Goal: Information Seeking & Learning: Find specific page/section

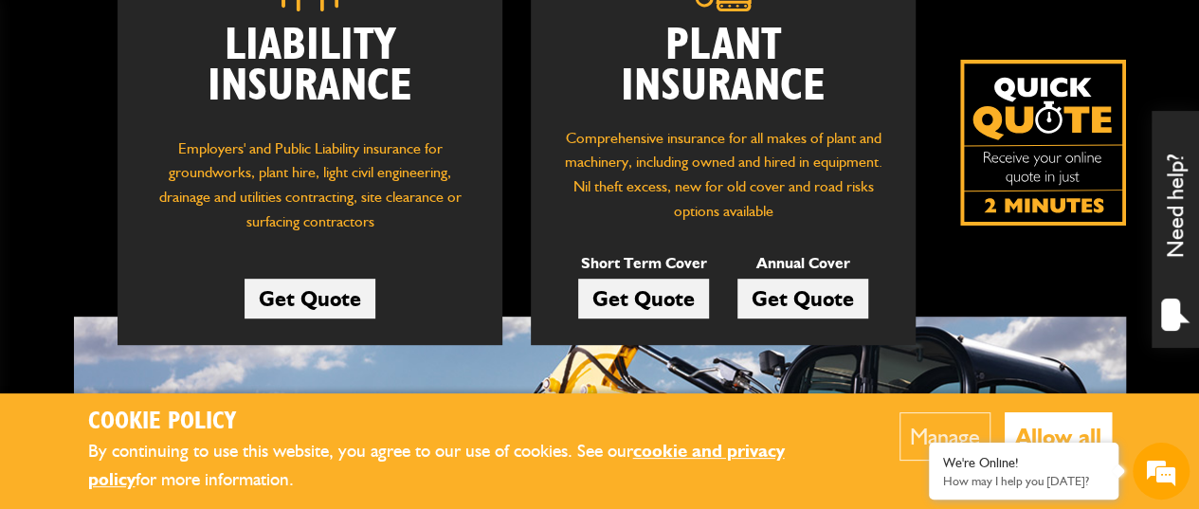
scroll to position [379, 0]
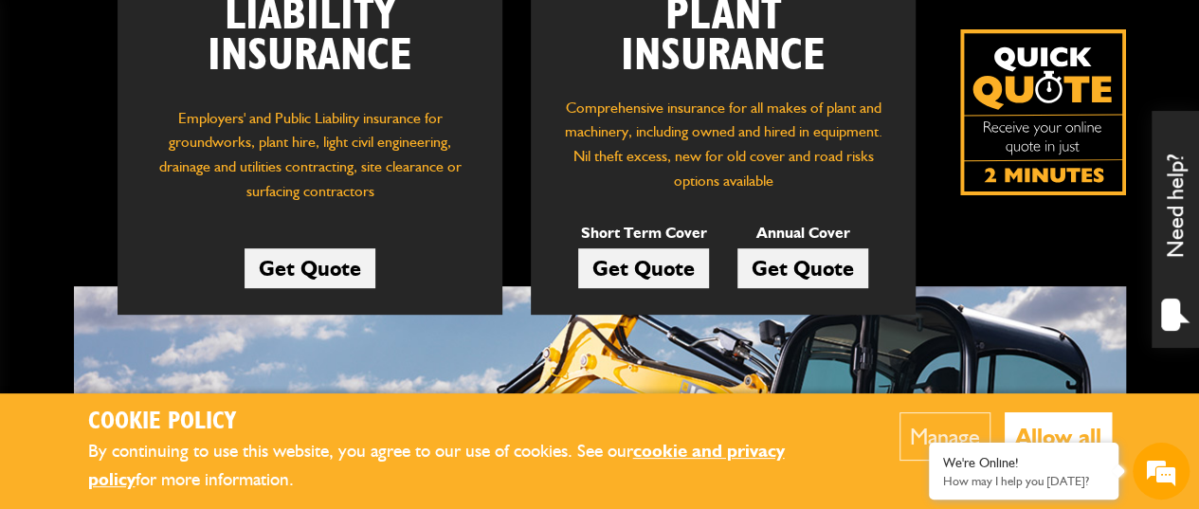
click at [854, 269] on link "Get Quote" at bounding box center [803, 268] width 131 height 40
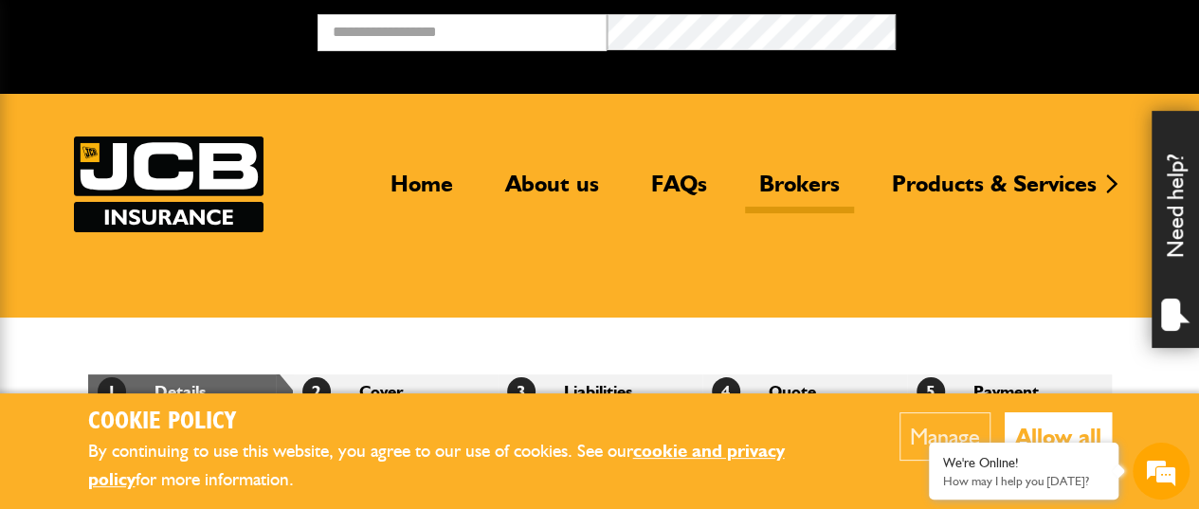
click at [813, 179] on link "Brokers" at bounding box center [799, 192] width 109 height 44
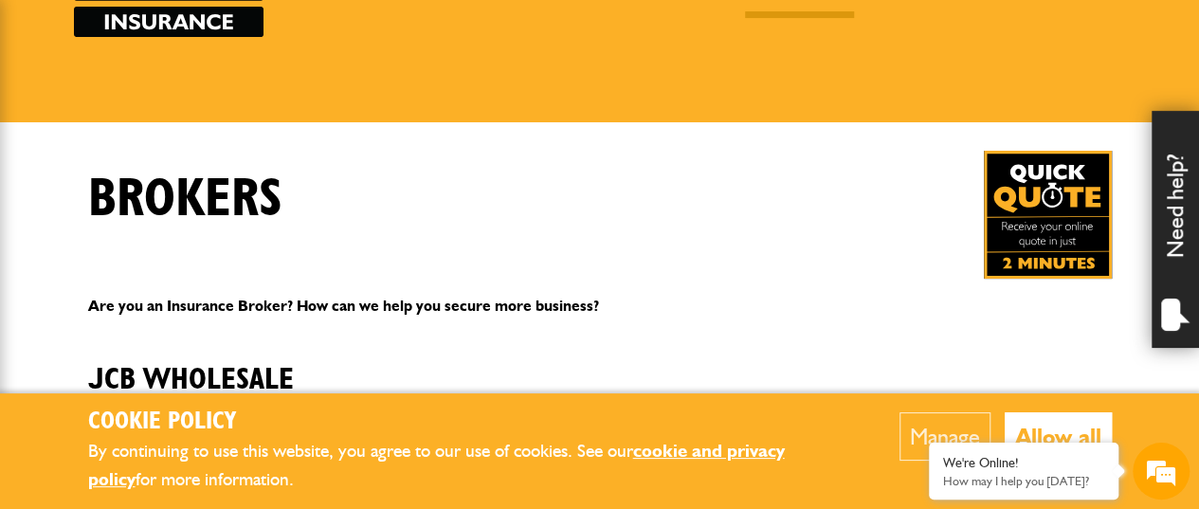
scroll to position [284, 0]
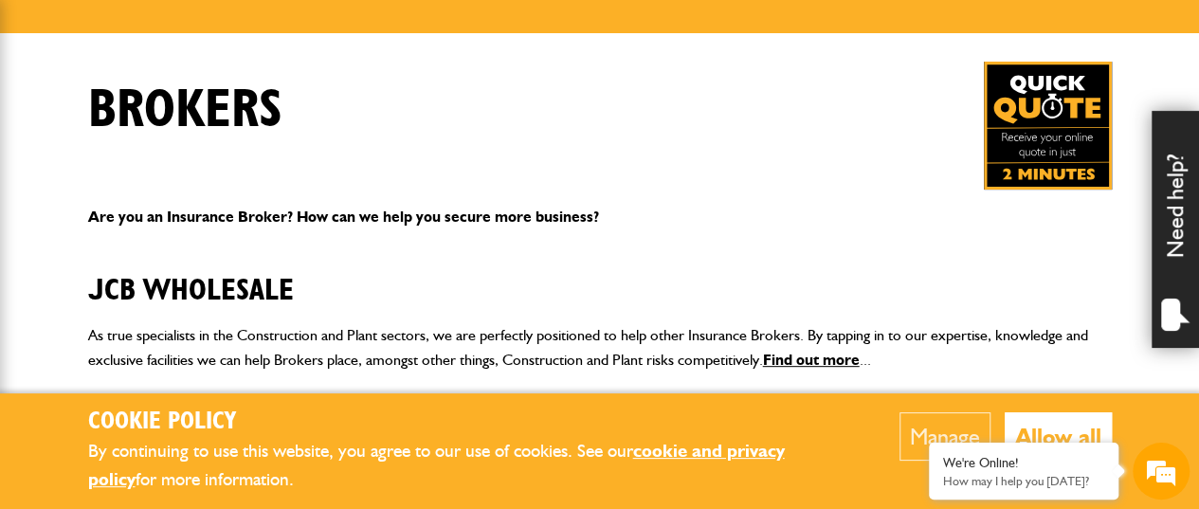
click at [1058, 433] on button "Allow all" at bounding box center [1058, 436] width 107 height 48
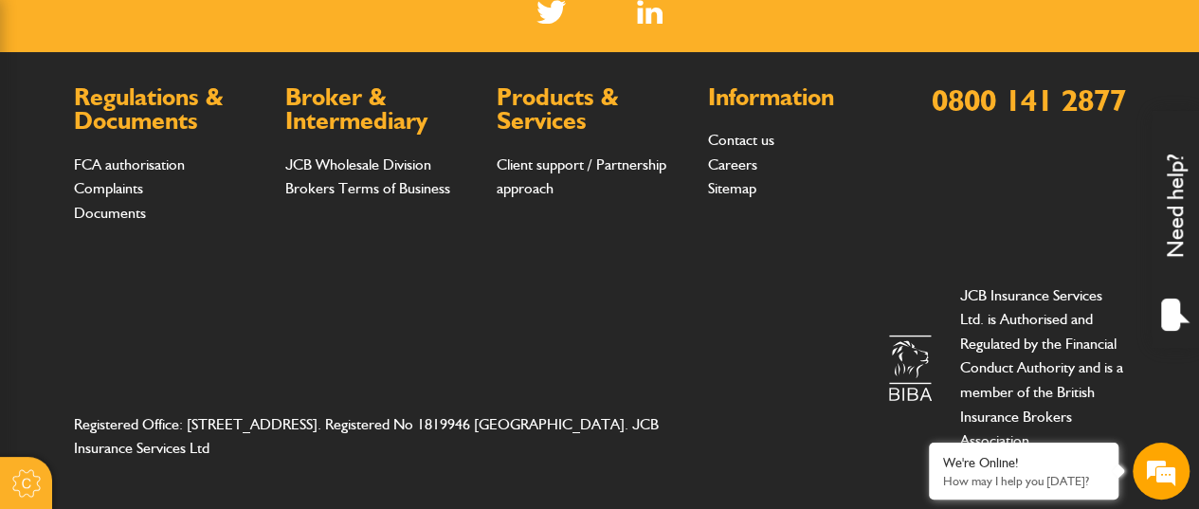
scroll to position [887, 0]
